Goal: Check status: Check status

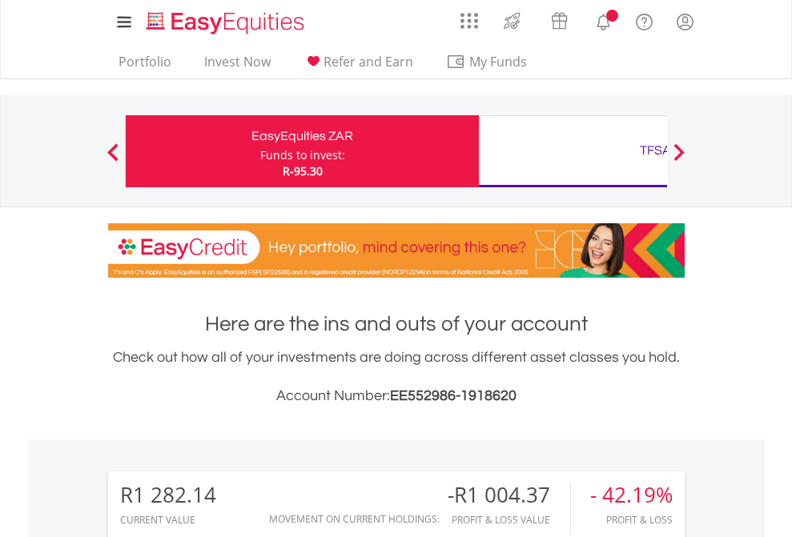
scroll to position [154, 252]
click at [260, 151] on div "Funds to invest:" at bounding box center [302, 155] width 85 height 16
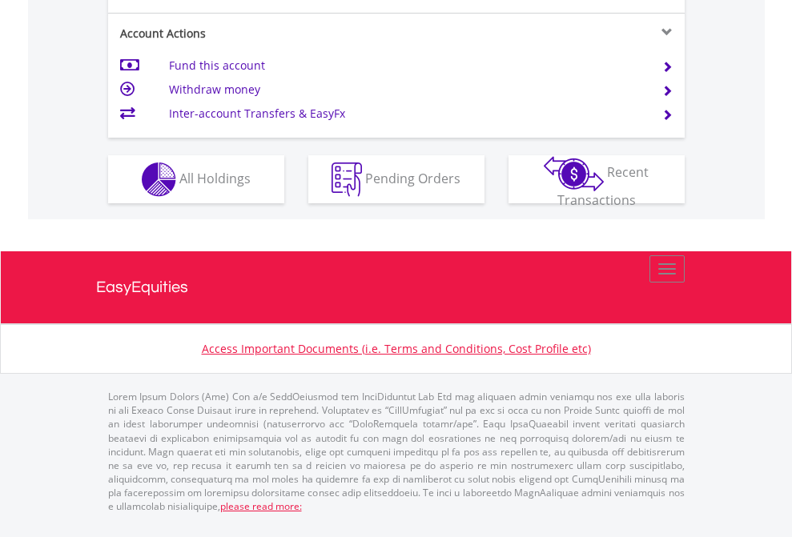
scroll to position [1462, 0]
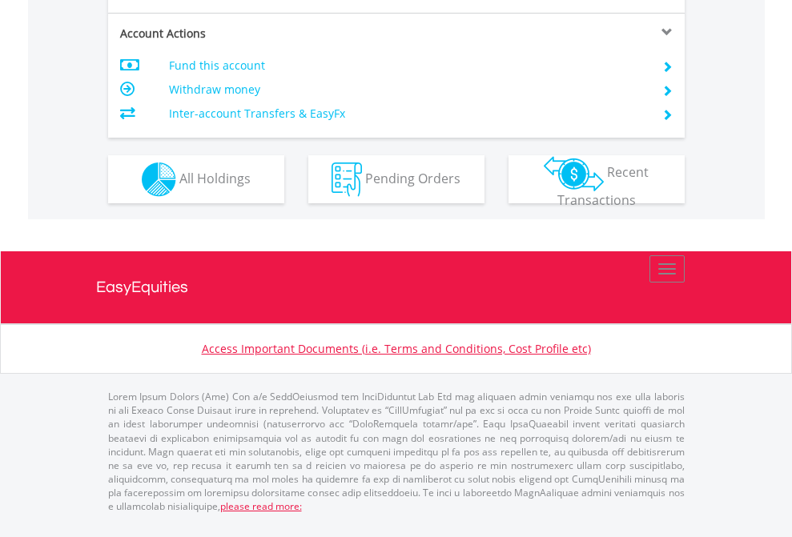
scroll to position [1503, 0]
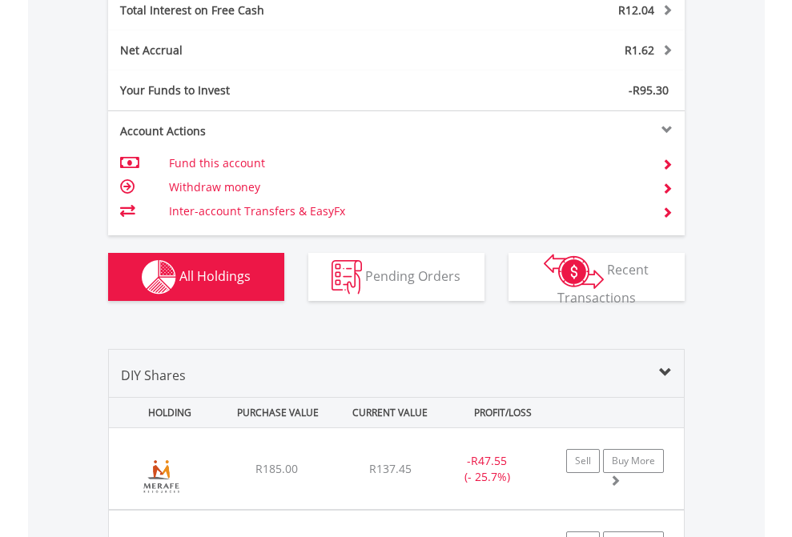
scroll to position [1845, 0]
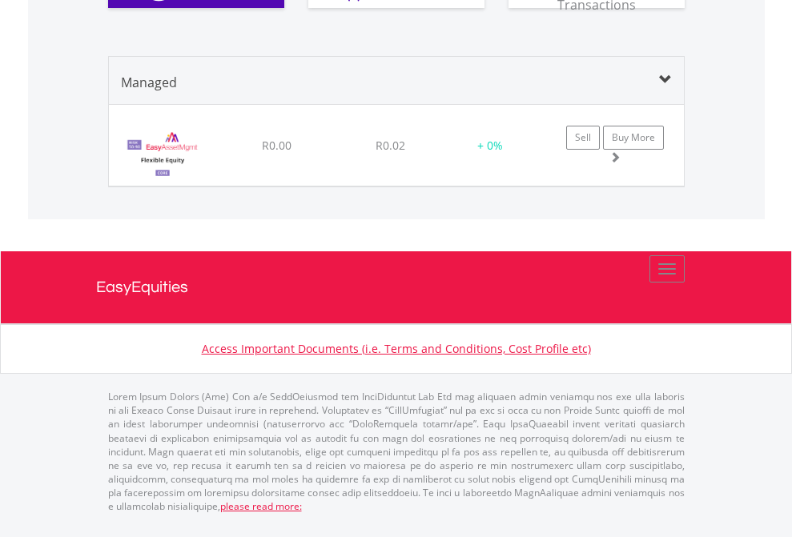
scroll to position [154, 252]
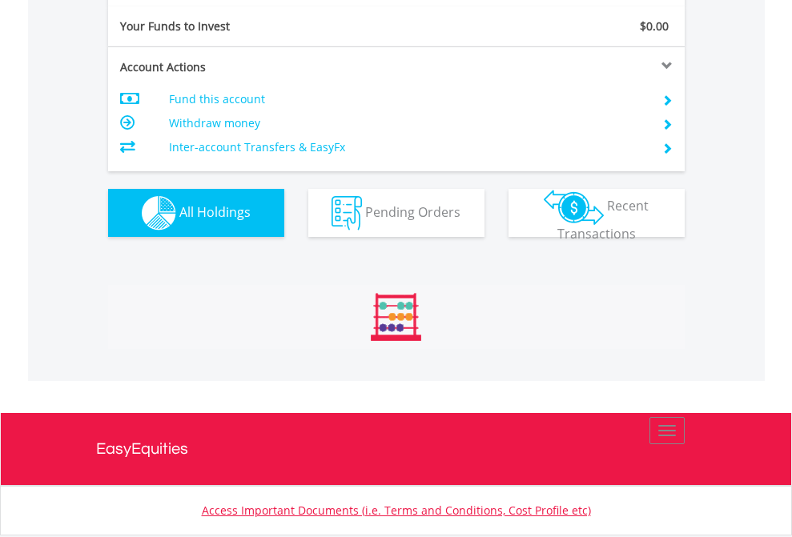
scroll to position [154, 252]
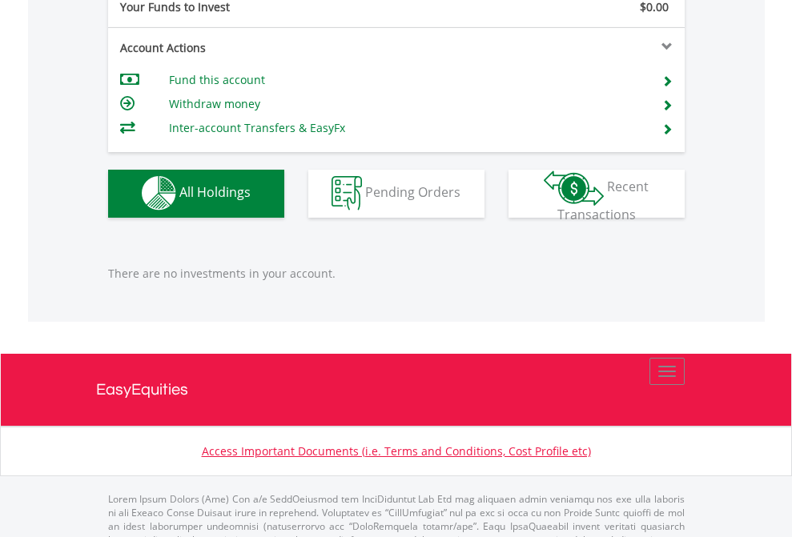
scroll to position [1586, 0]
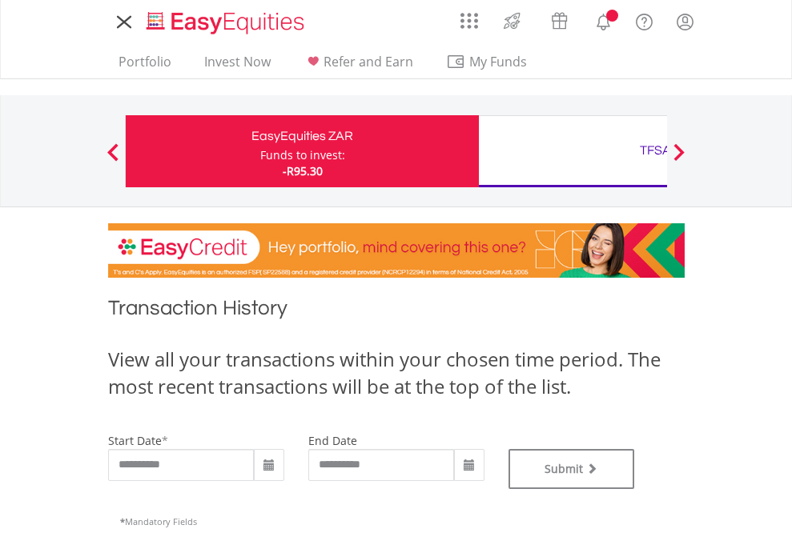
type input "**********"
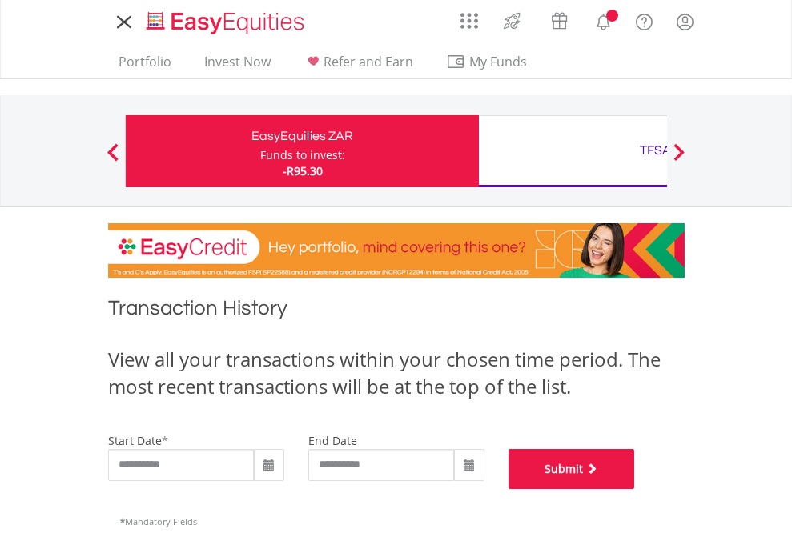
click at [635, 489] on button "Submit" at bounding box center [572, 469] width 127 height 40
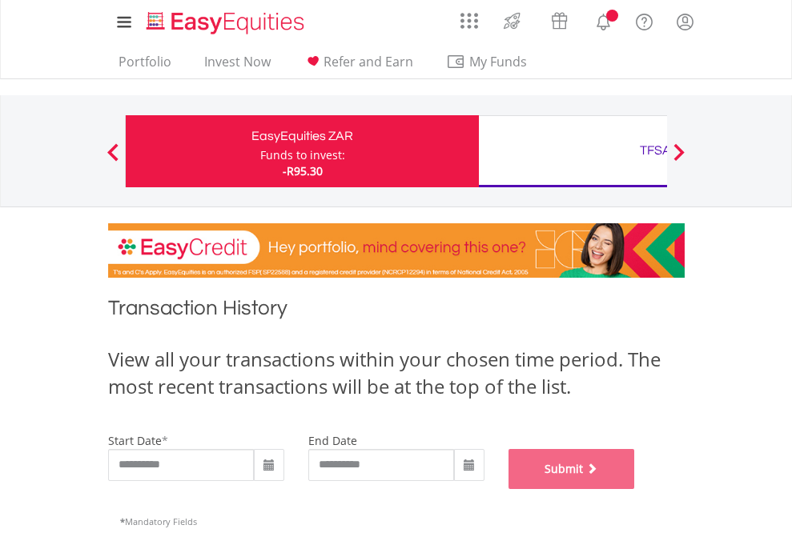
scroll to position [650, 0]
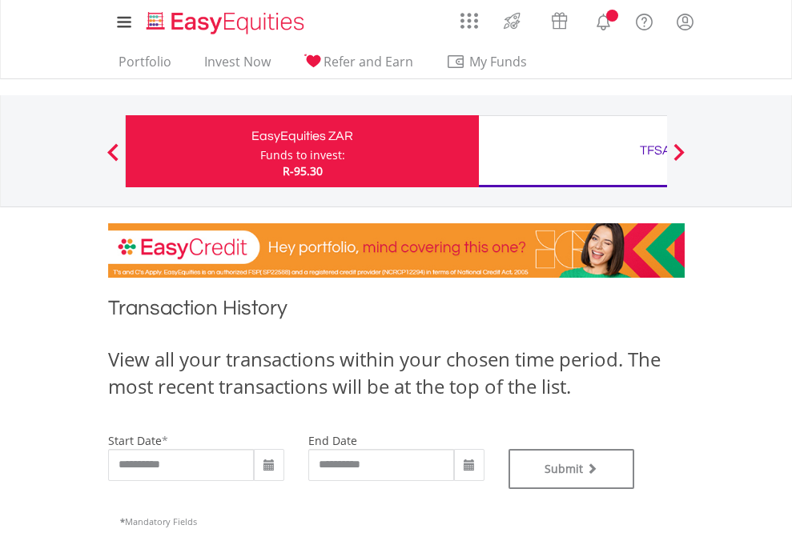
click at [573, 151] on div "TFSA" at bounding box center [656, 150] width 334 height 22
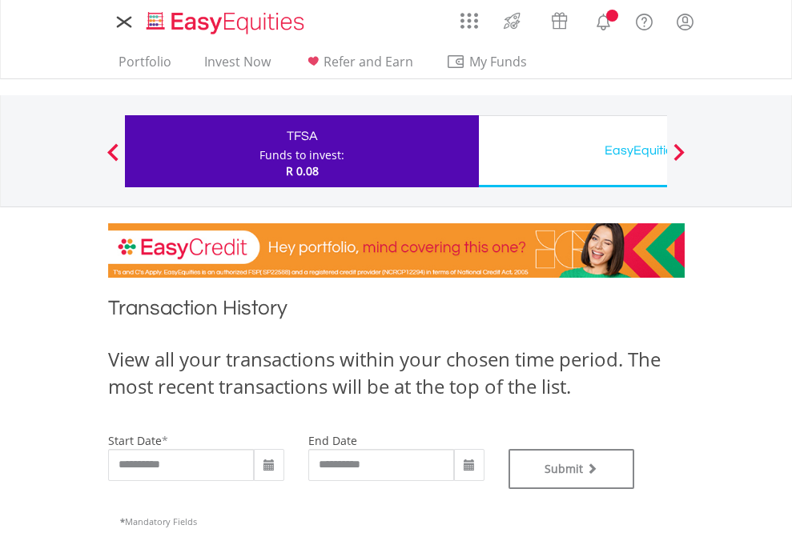
type input "**********"
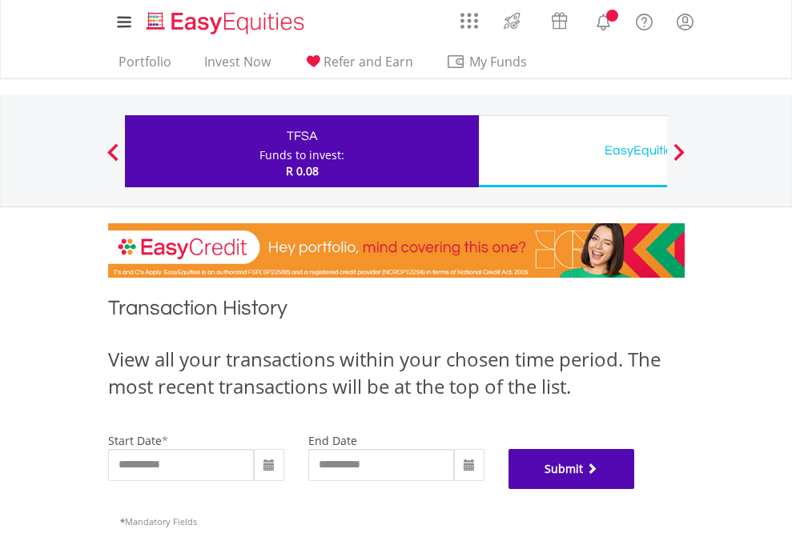
click at [635, 489] on button "Submit" at bounding box center [572, 469] width 127 height 40
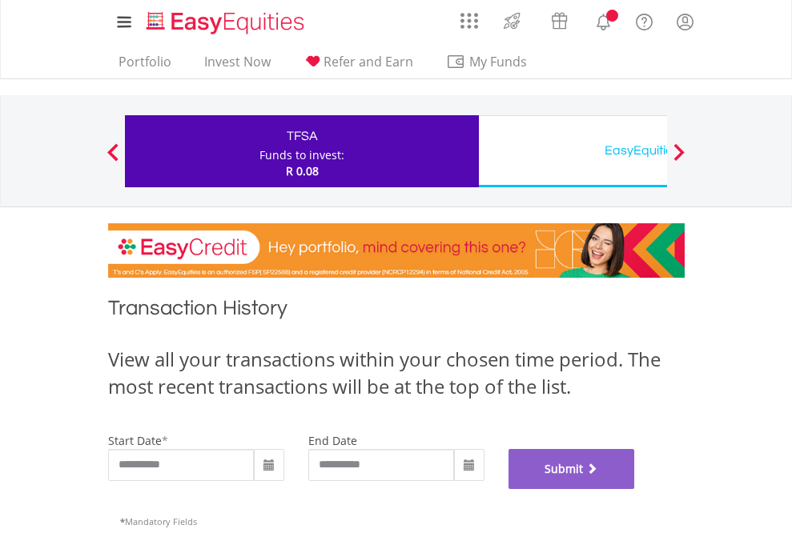
scroll to position [650, 0]
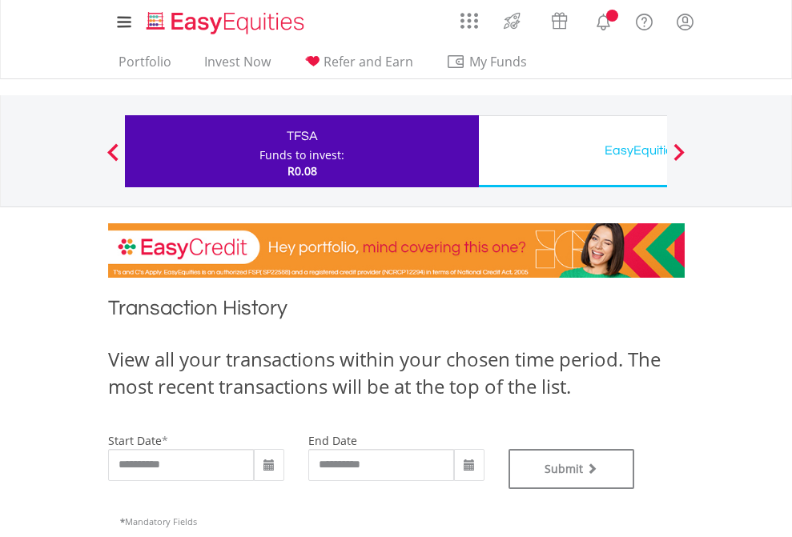
click at [573, 151] on div "EasyEquities USD" at bounding box center [656, 150] width 334 height 22
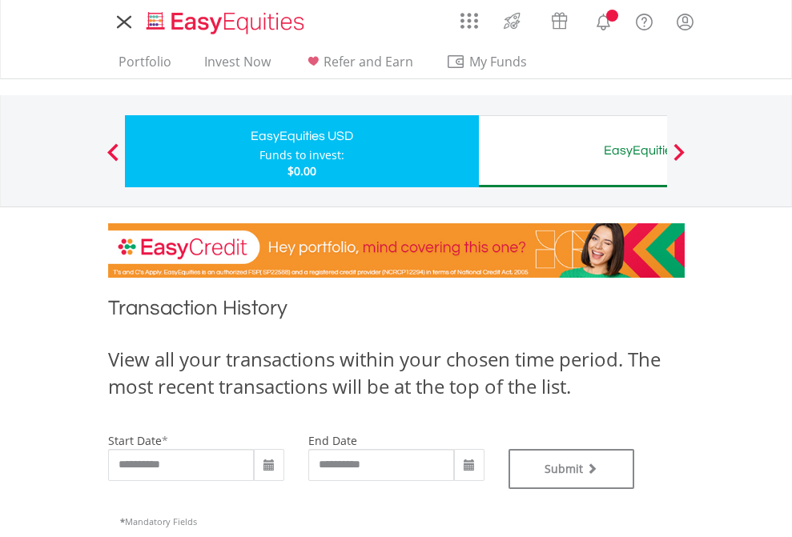
type input "**********"
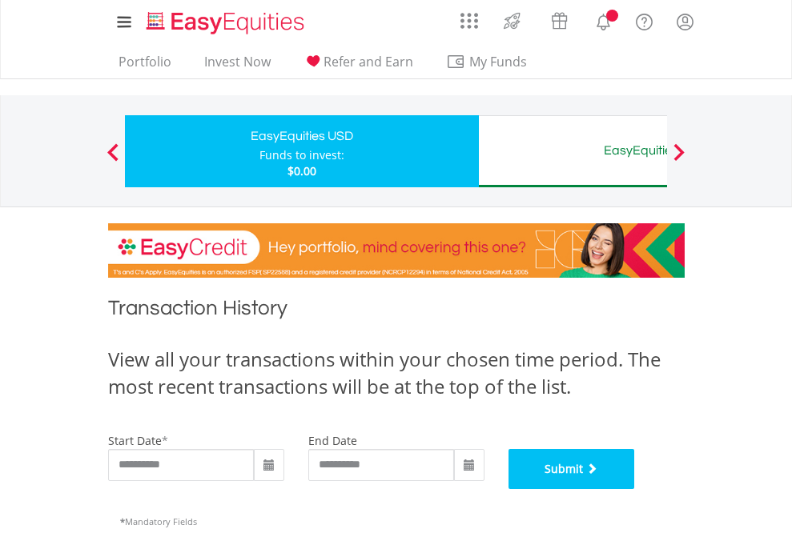
click at [635, 489] on button "Submit" at bounding box center [572, 469] width 127 height 40
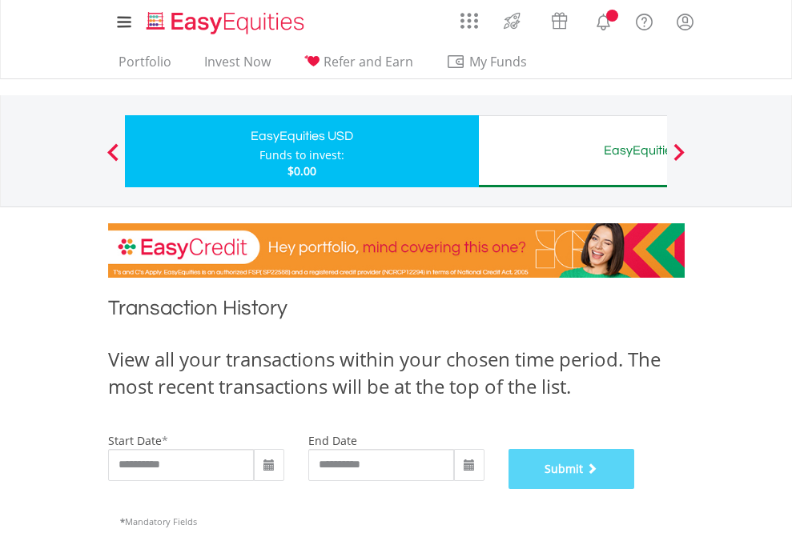
scroll to position [650, 0]
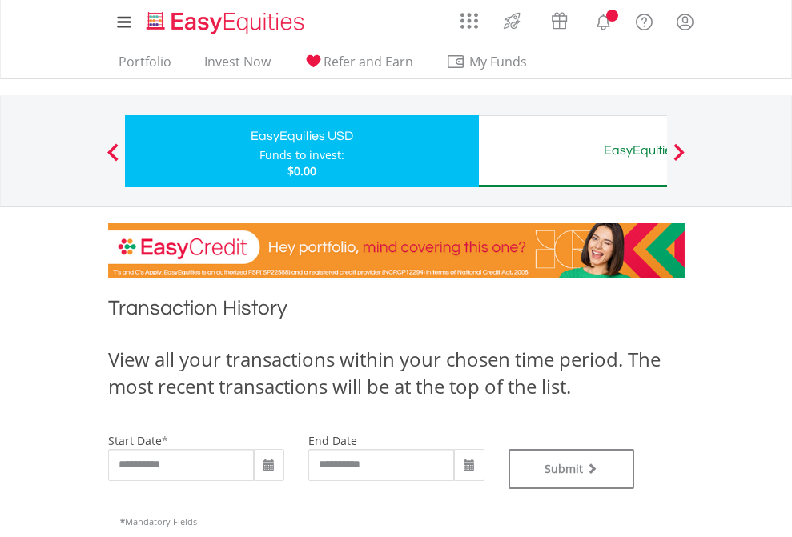
click at [573, 151] on div "EasyEquities AUD" at bounding box center [656, 150] width 334 height 22
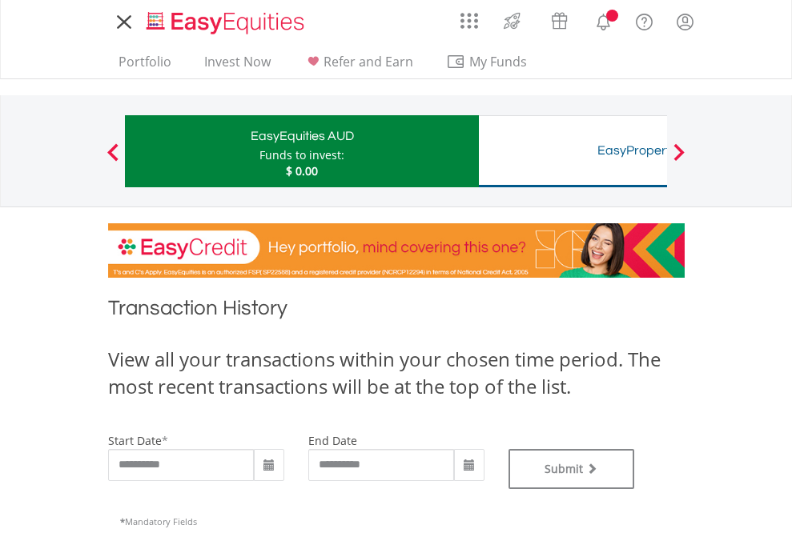
type input "**********"
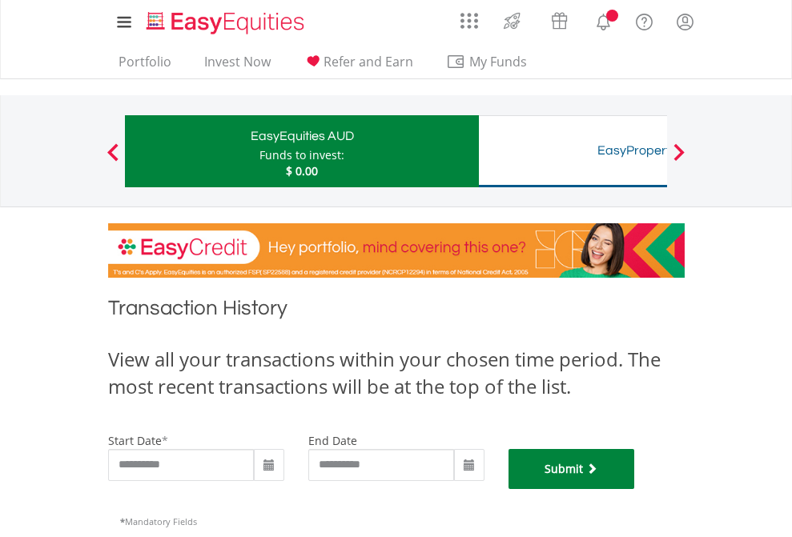
click at [635, 489] on button "Submit" at bounding box center [572, 469] width 127 height 40
